Goal: Obtain resource: Obtain resource

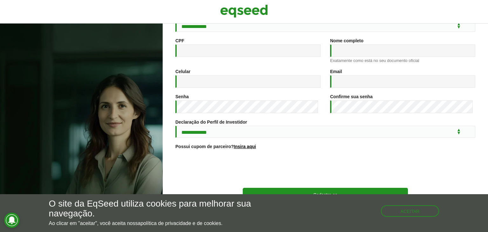
scroll to position [94, 0]
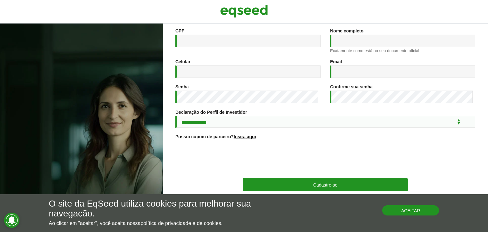
click at [416, 208] on button "Aceitar" at bounding box center [410, 210] width 57 height 10
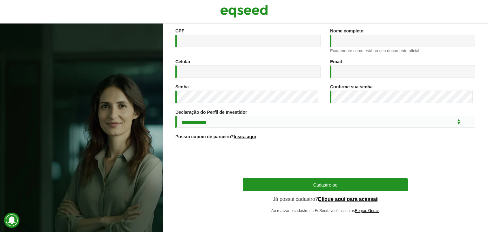
click at [363, 199] on link "Clique aqui para acessar" at bounding box center [348, 199] width 60 height 5
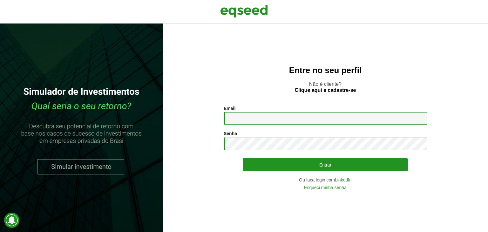
click at [284, 120] on input "Email *" at bounding box center [325, 118] width 203 height 12
type input "**********"
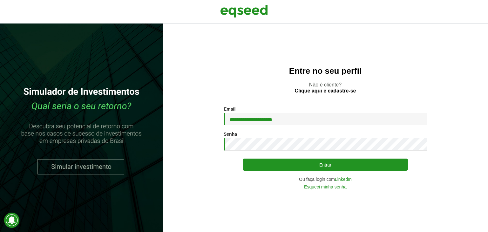
type button "Entrar"
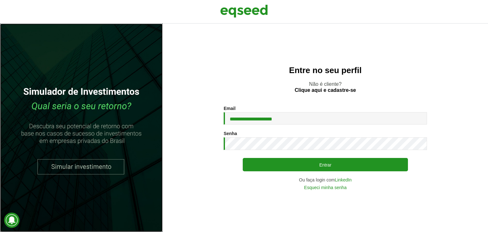
click at [63, 168] on link at bounding box center [81, 128] width 163 height 209
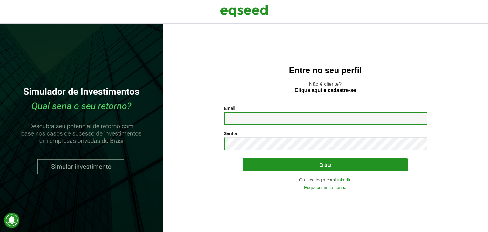
click at [254, 116] on input "Email *" at bounding box center [325, 118] width 203 height 12
type input "**********"
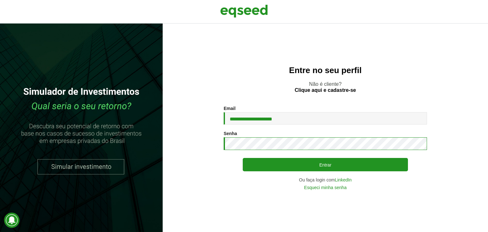
click at [243, 158] on button "Entrar" at bounding box center [325, 164] width 165 height 13
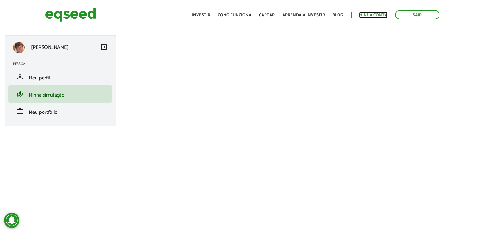
click at [382, 15] on link "Minha conta" at bounding box center [373, 15] width 28 height 4
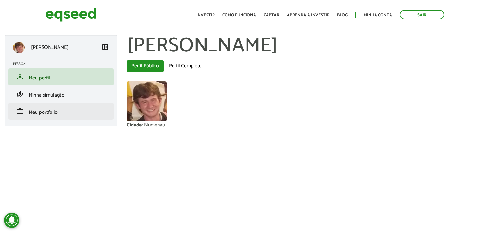
click at [39, 119] on li "work Meu portfólio" at bounding box center [61, 111] width 106 height 17
click at [40, 114] on span "Meu portfólio" at bounding box center [43, 112] width 29 height 9
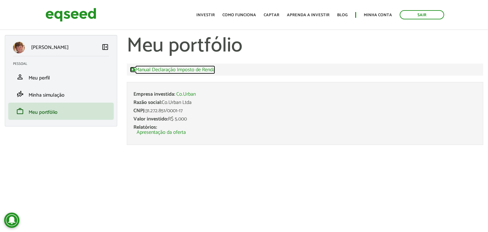
click at [164, 70] on link "Manual Declaração Imposto de Renda" at bounding box center [172, 70] width 85 height 6
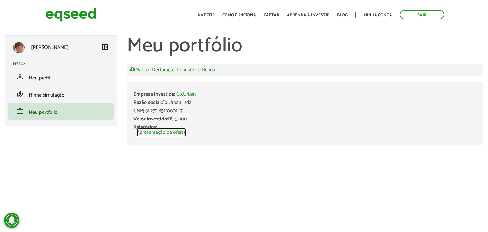
click at [157, 130] on link "Apresentação da oferta" at bounding box center [161, 132] width 49 height 5
